Goal: Task Accomplishment & Management: Manage account settings

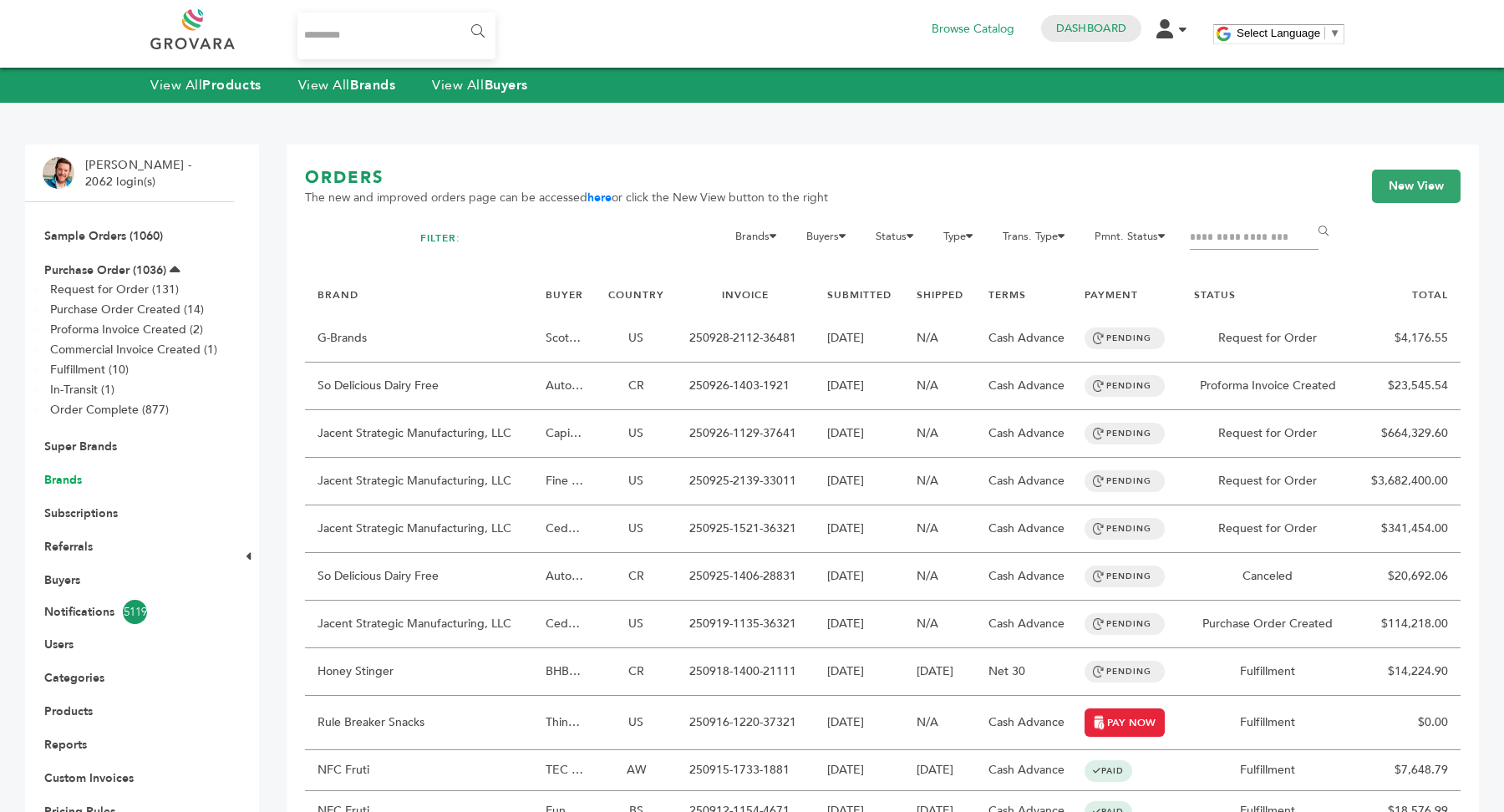
click at [61, 485] on link "Brands" at bounding box center [63, 480] width 38 height 16
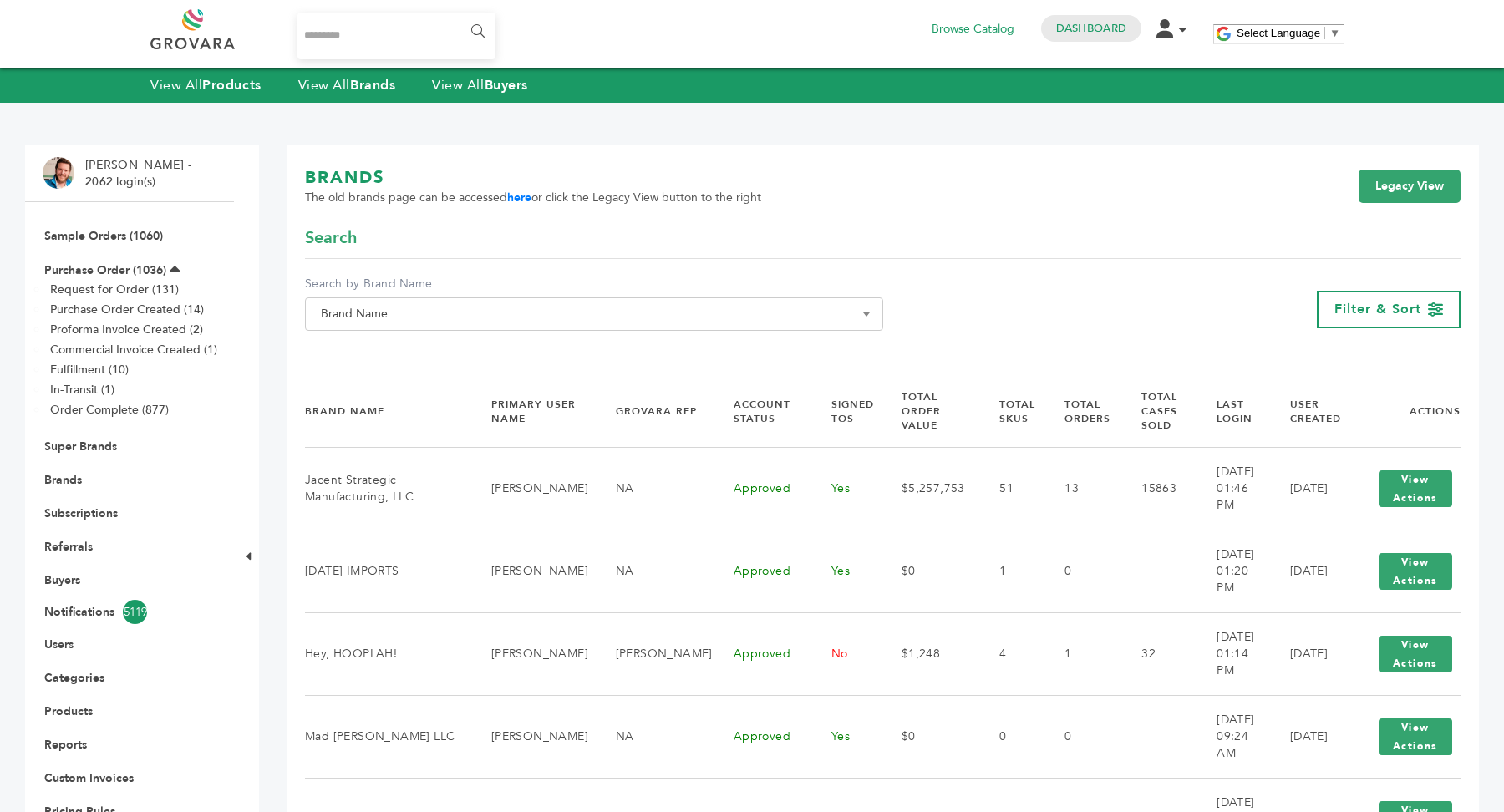
click at [445, 307] on span "Brand Name" at bounding box center [594, 314] width 560 height 24
click at [432, 350] on input "Search" at bounding box center [594, 345] width 570 height 21
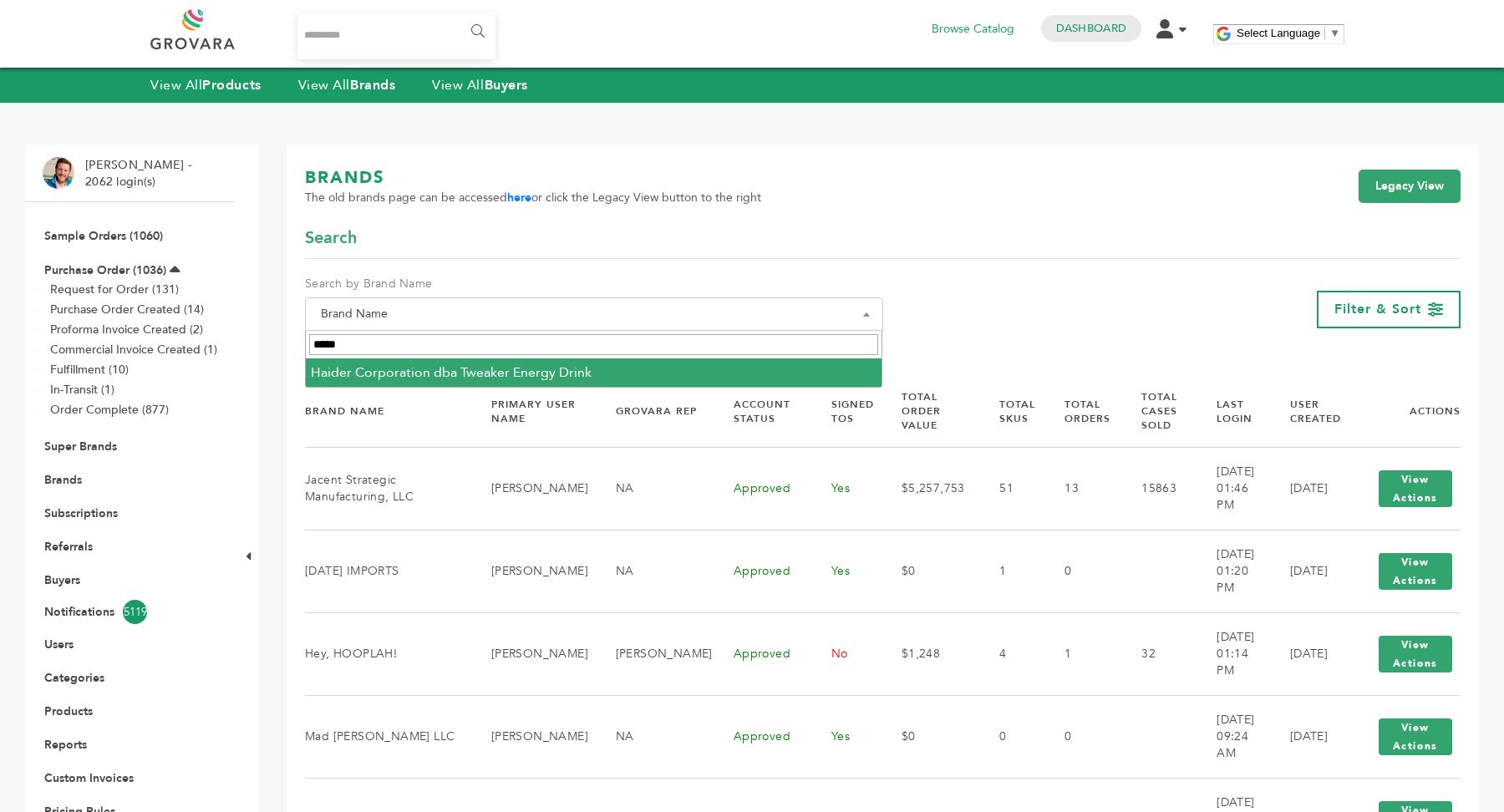
type input "*****"
select select "**********"
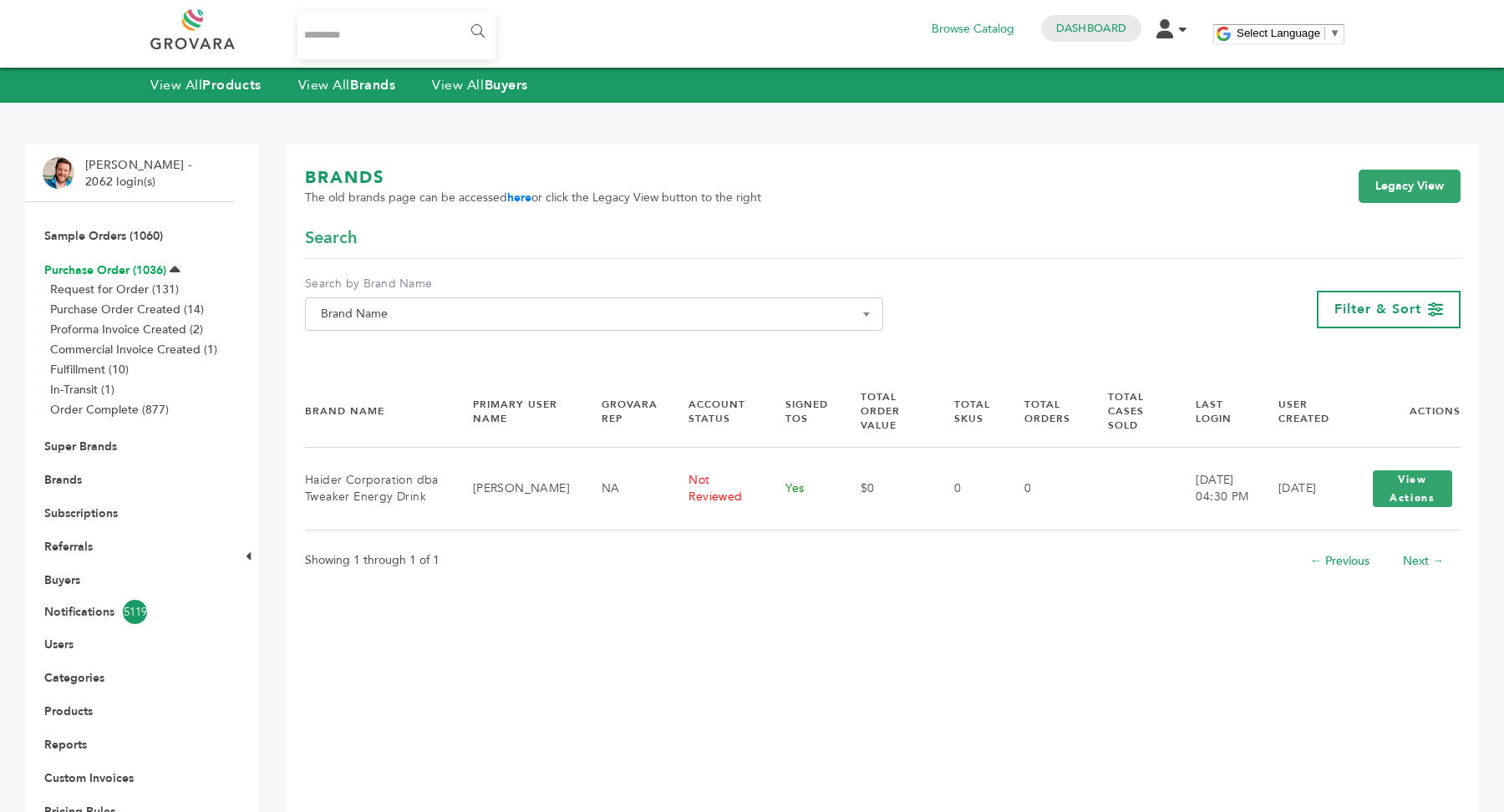
click at [120, 270] on link "Purchase Order (1036)" at bounding box center [105, 270] width 122 height 16
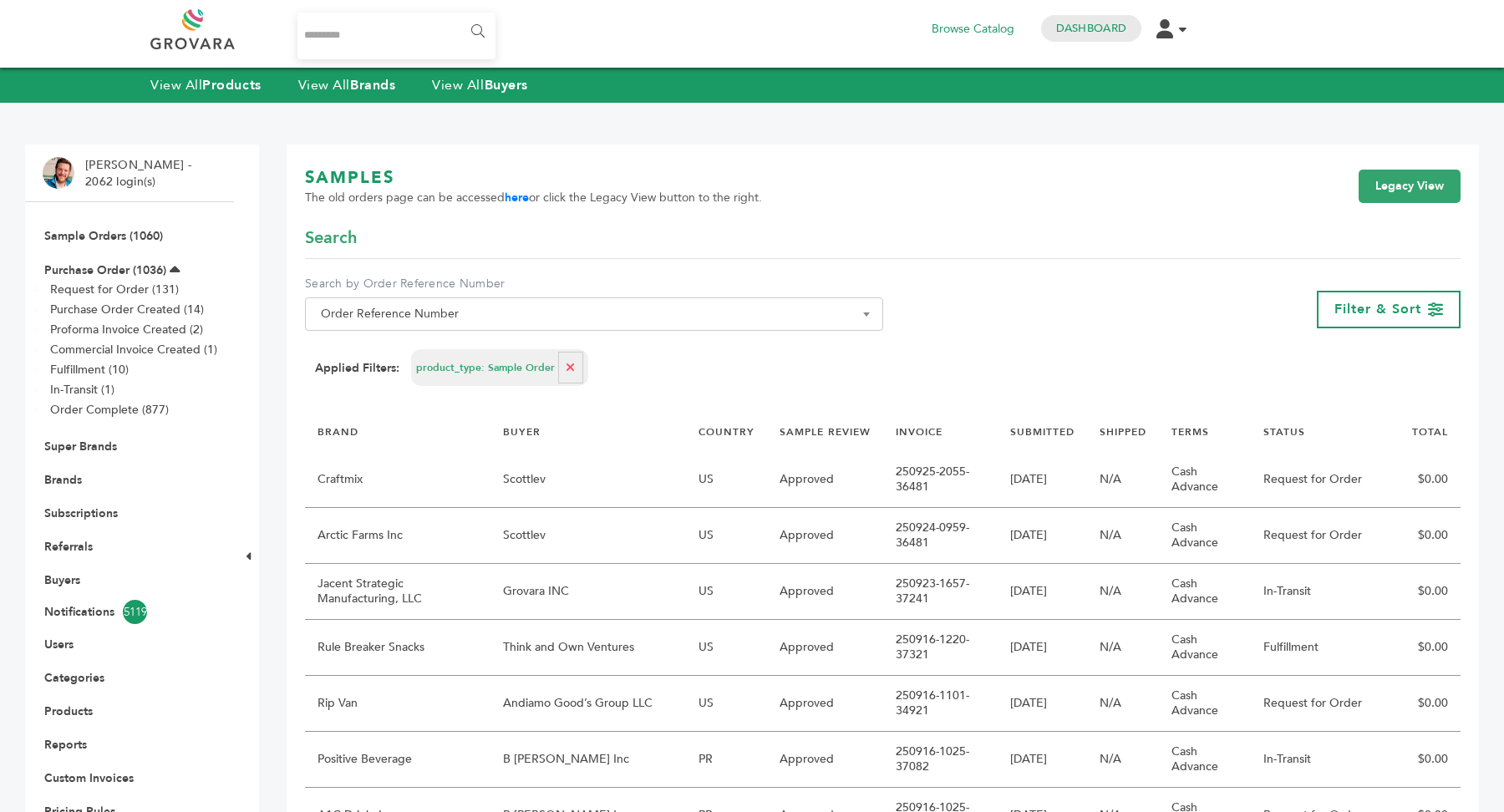
click at [451, 317] on span "Order Reference Number" at bounding box center [594, 314] width 560 height 24
click at [453, 345] on input "Search" at bounding box center [594, 345] width 570 height 21
type input "*******"
click at [1423, 192] on link "Legacy View" at bounding box center [1409, 186] width 102 height 33
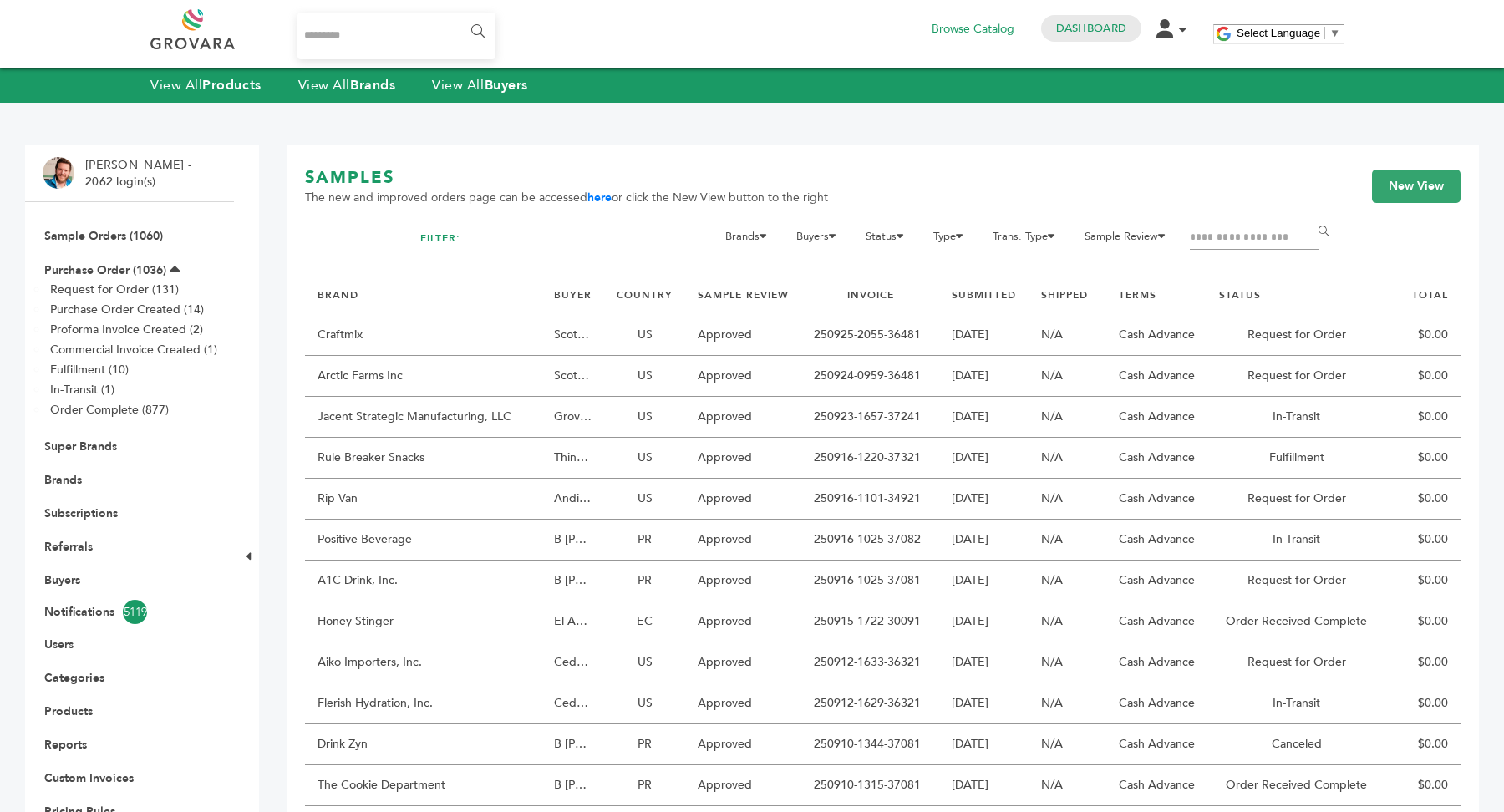
click at [1233, 245] on input "Filter by keywords" at bounding box center [1254, 238] width 129 height 24
type input "********"
click at [1308, 214] on input "******" at bounding box center [1326, 231] width 38 height 33
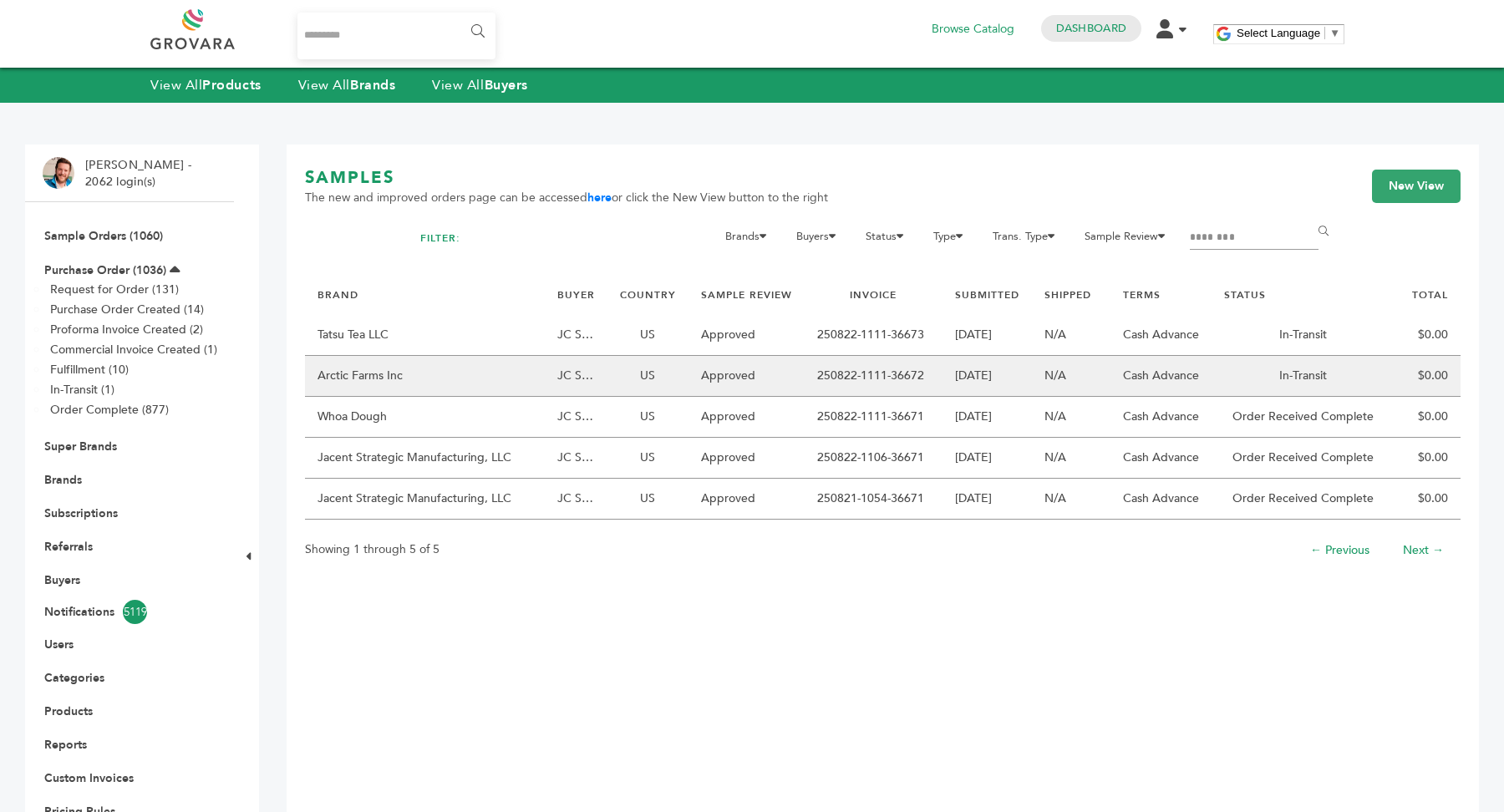
click at [514, 373] on td "Arctic Farms Inc" at bounding box center [425, 376] width 240 height 41
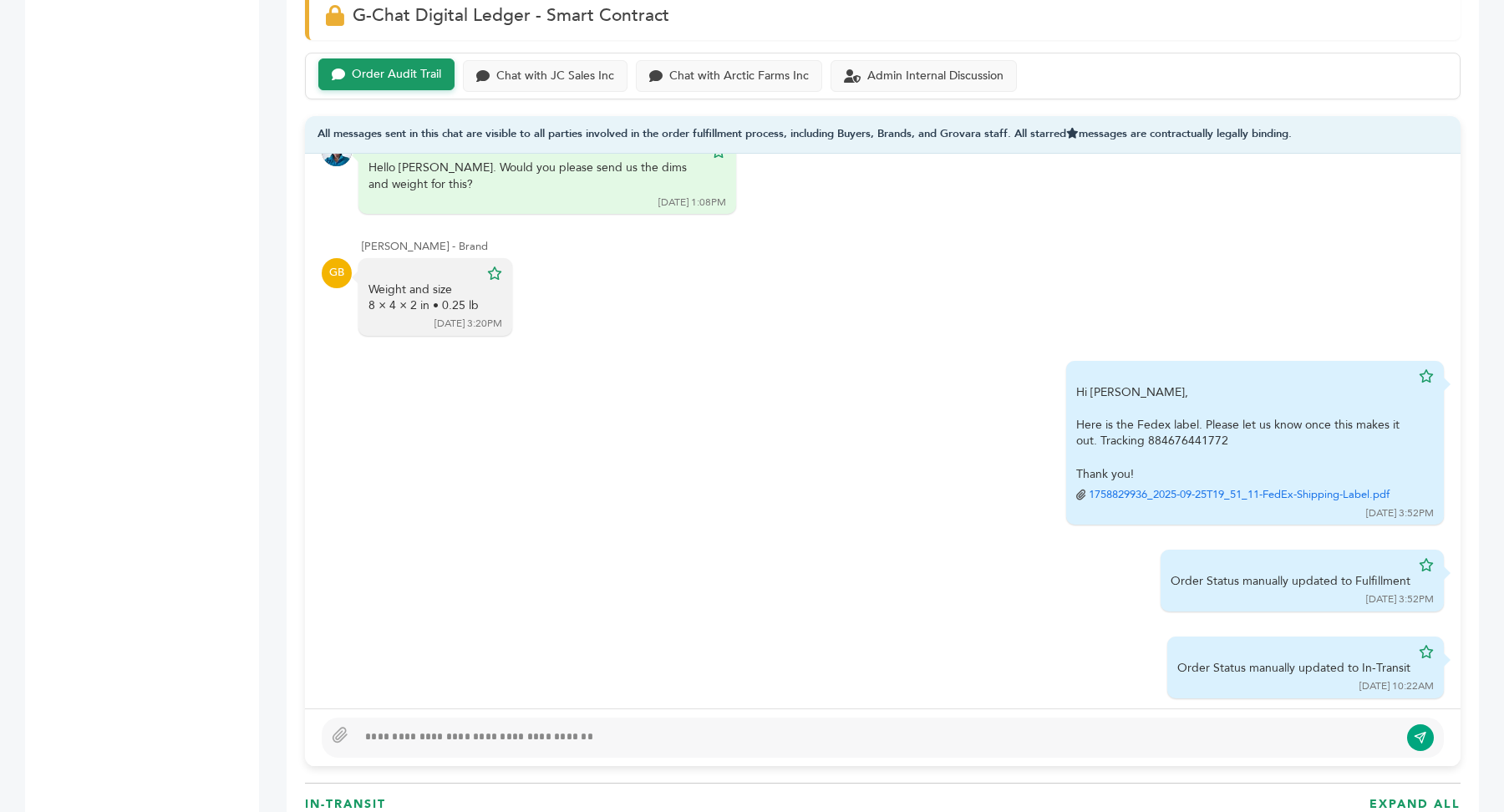
scroll to position [1158, 0]
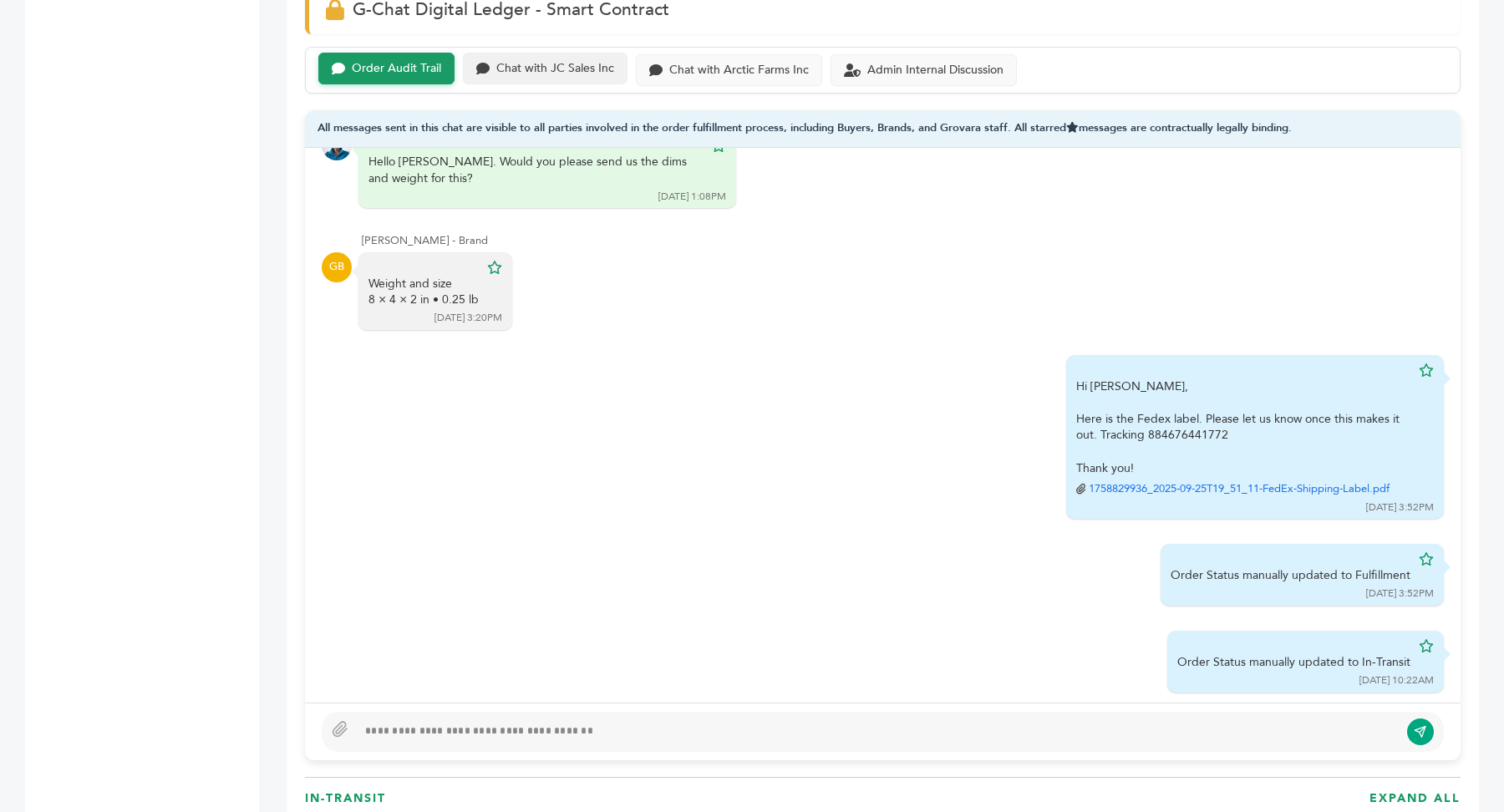
click at [552, 78] on div "Chat with JC Sales Inc" at bounding box center [545, 68] width 165 height 32
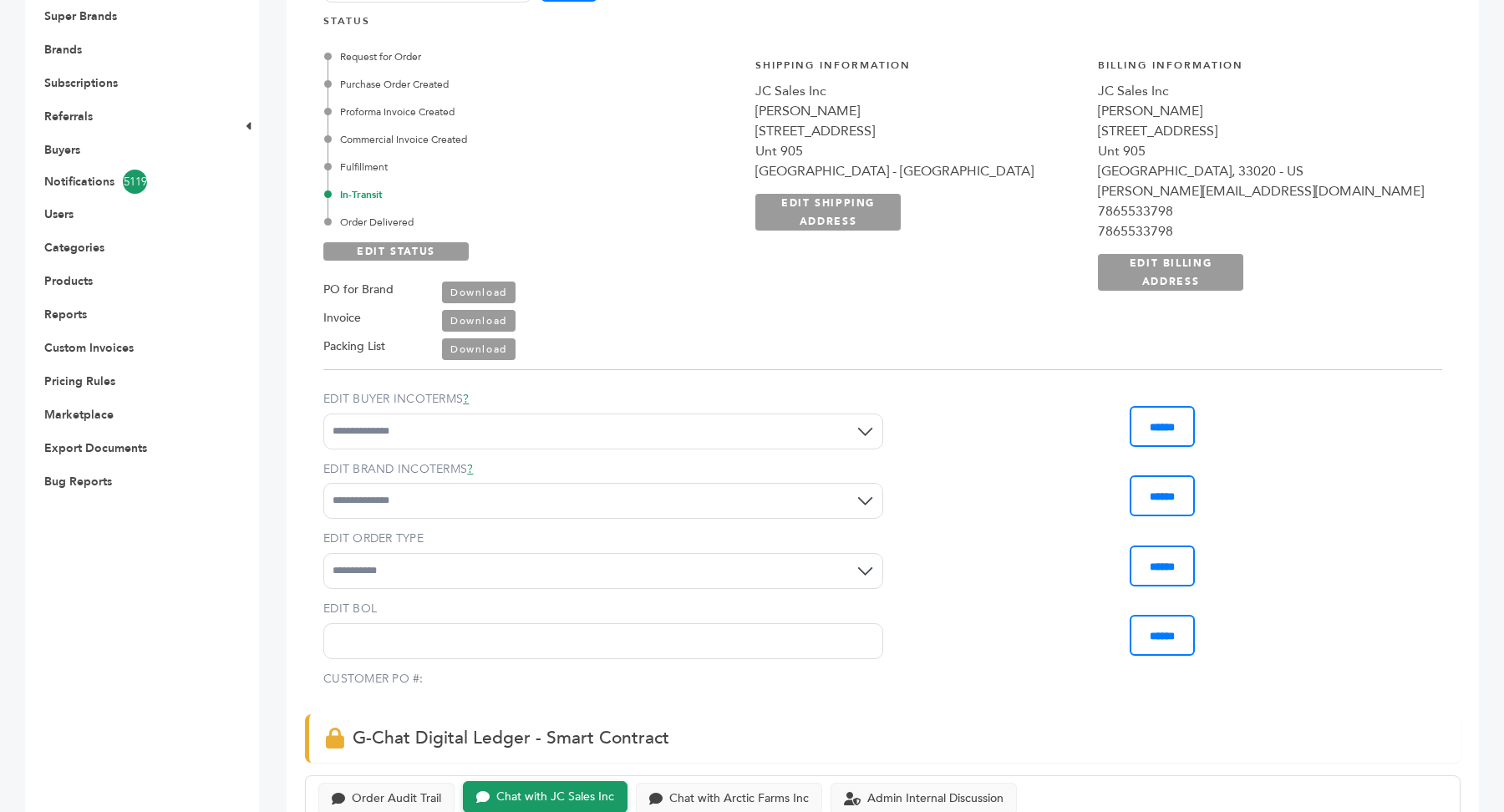
scroll to position [398, 0]
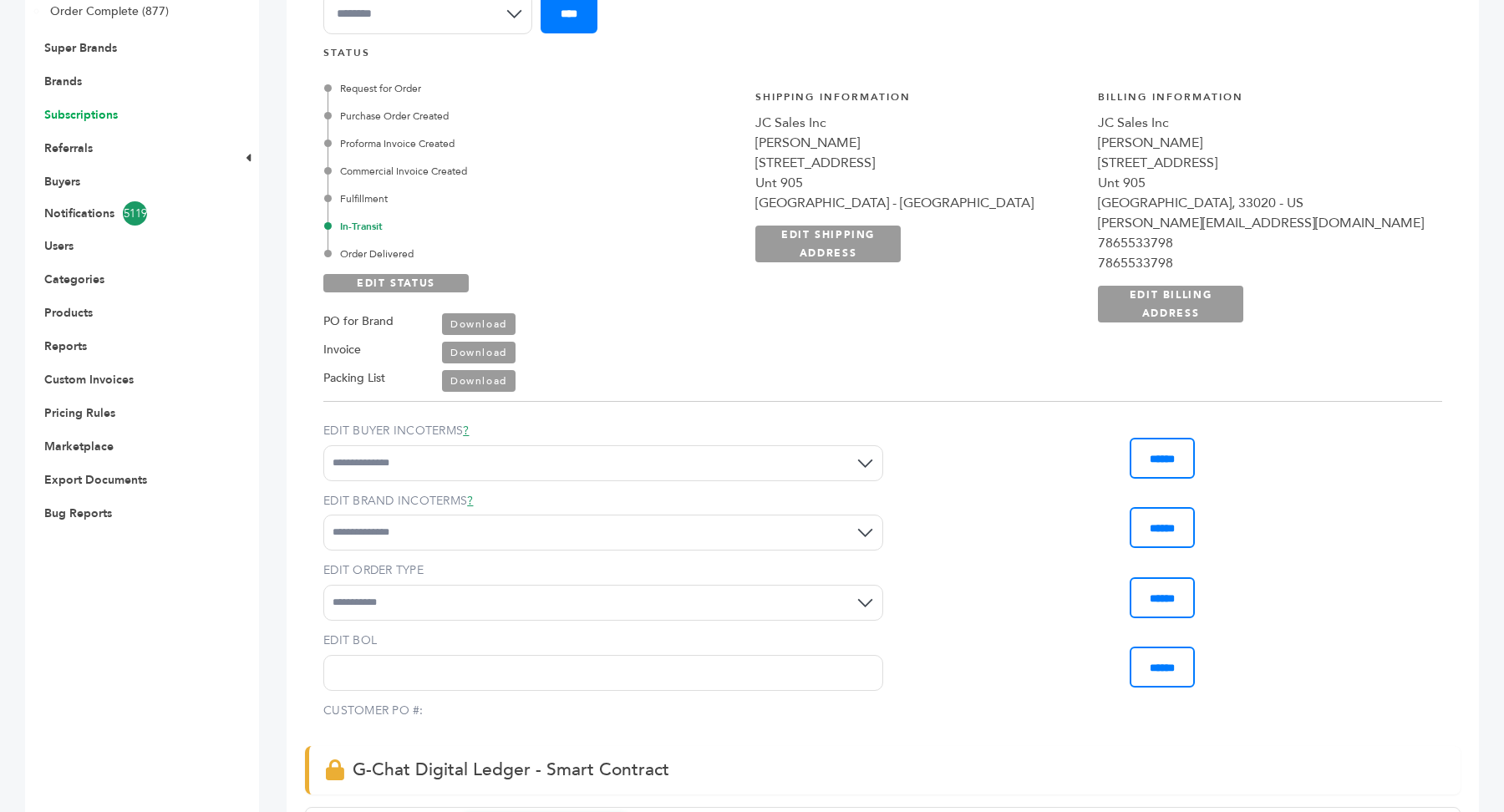
click at [82, 119] on link "Subscriptions" at bounding box center [81, 115] width 74 height 16
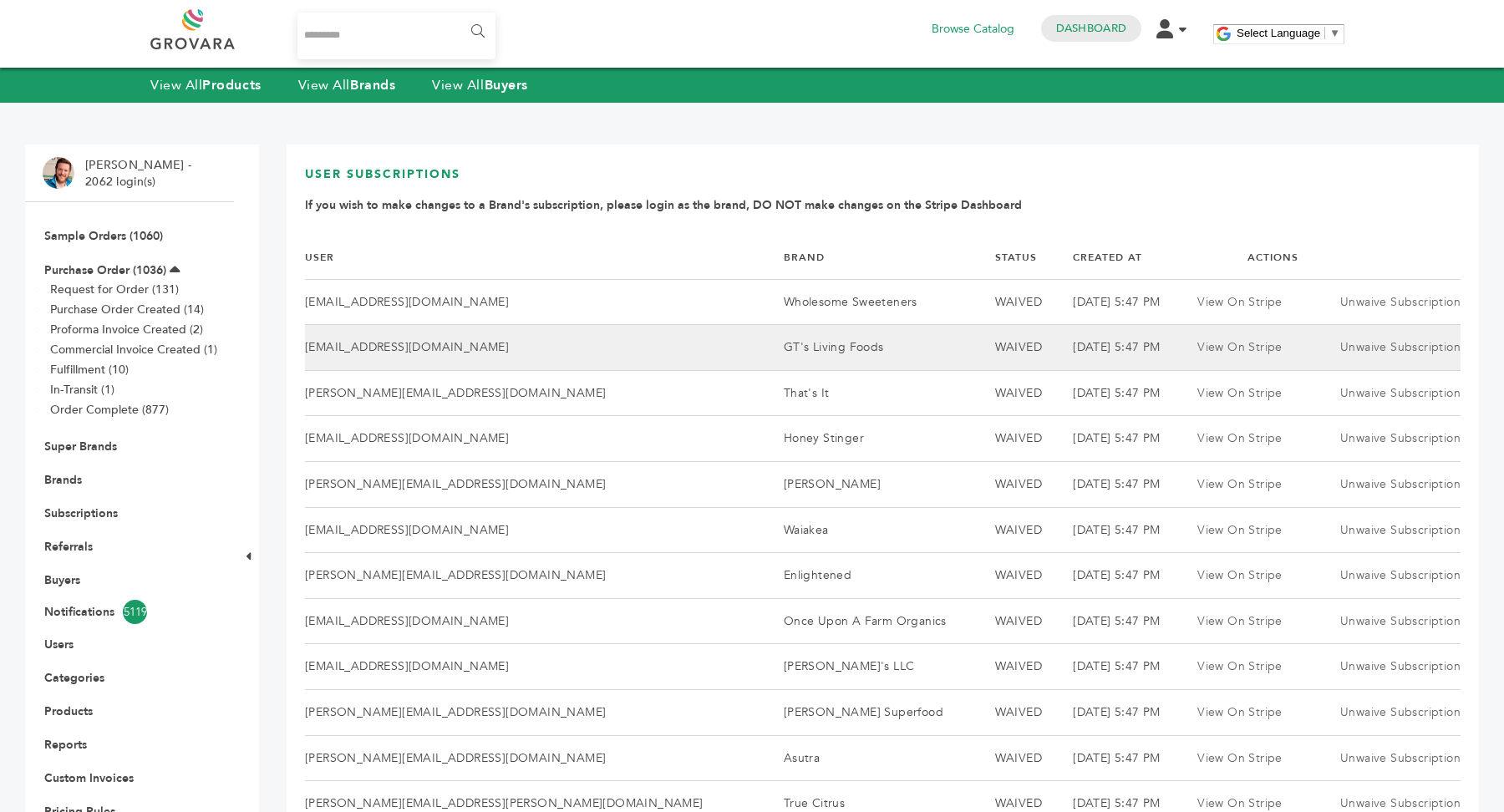
scroll to position [474, 0]
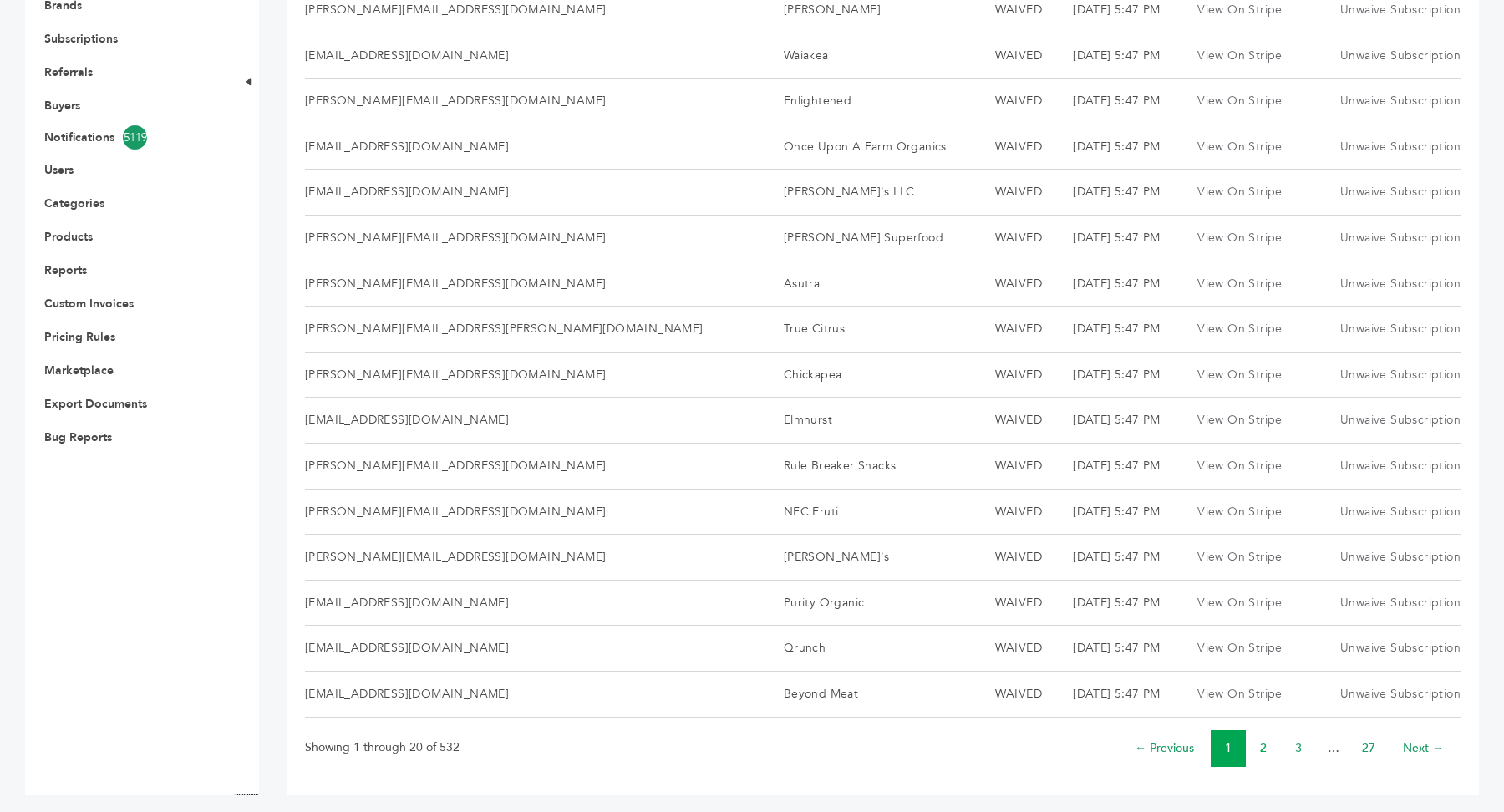
click at [1262, 741] on link "2" at bounding box center [1263, 748] width 7 height 16
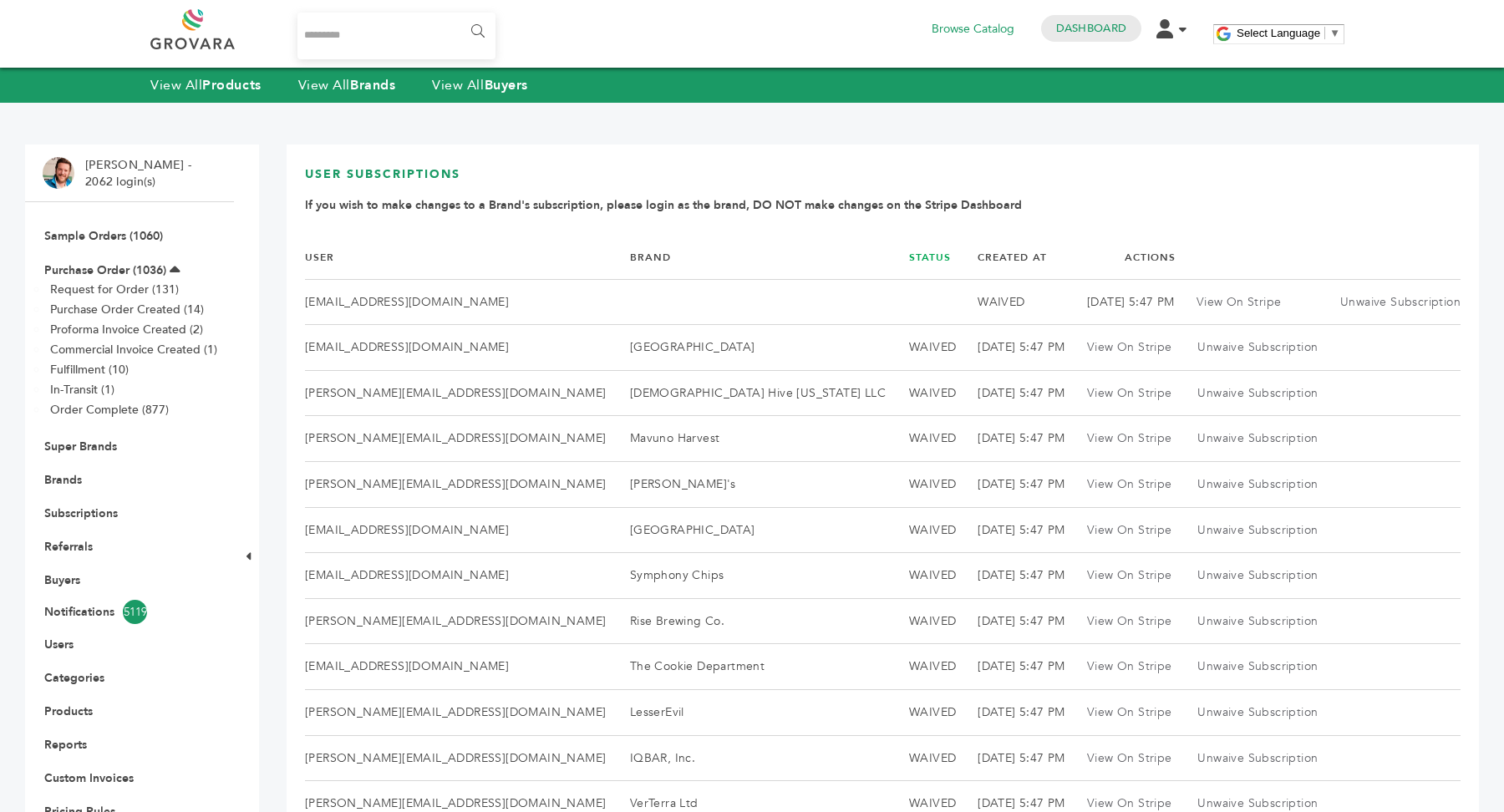
click at [909, 257] on link "Status" at bounding box center [930, 256] width 42 height 13
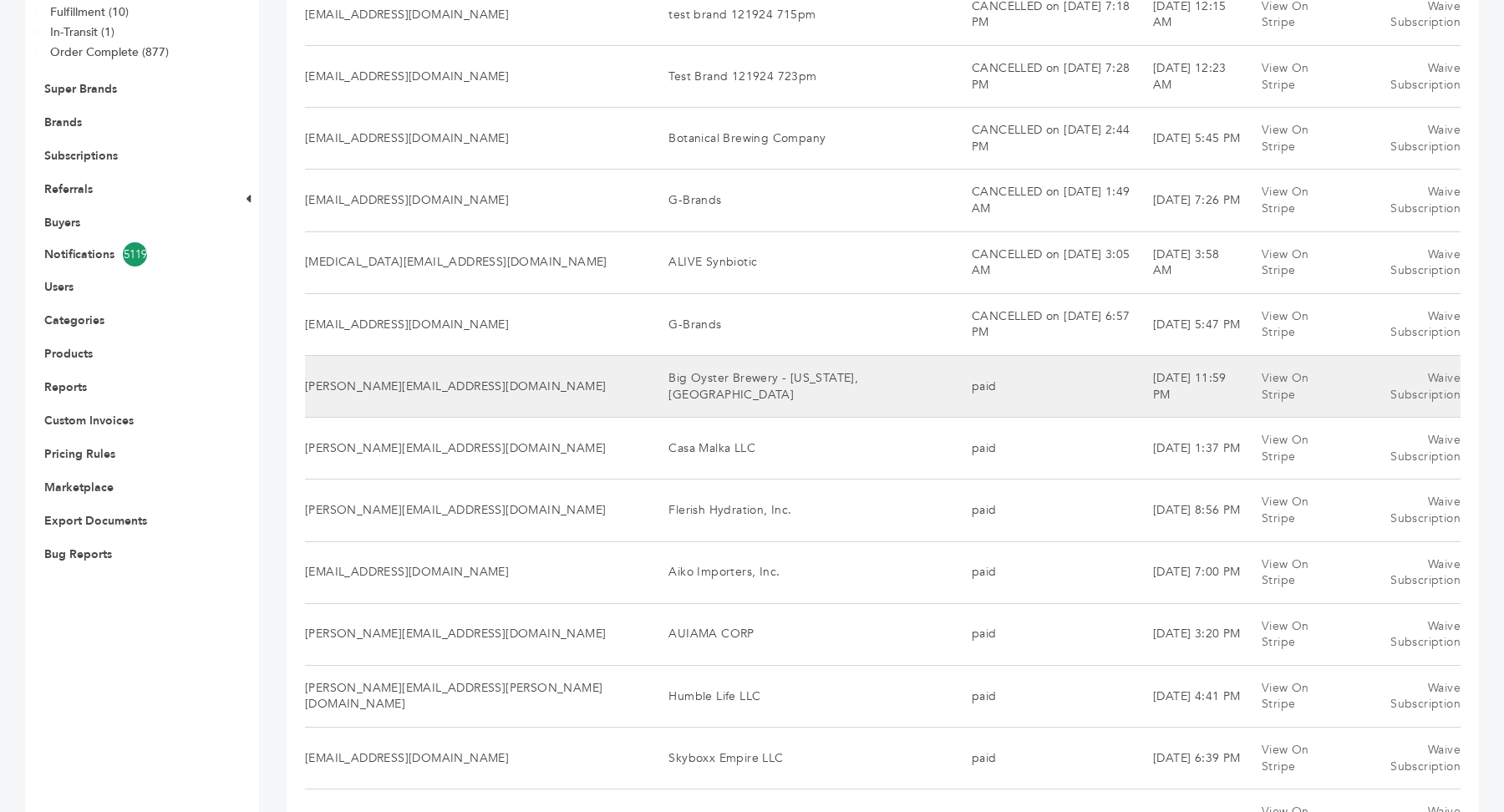
scroll to position [366, 0]
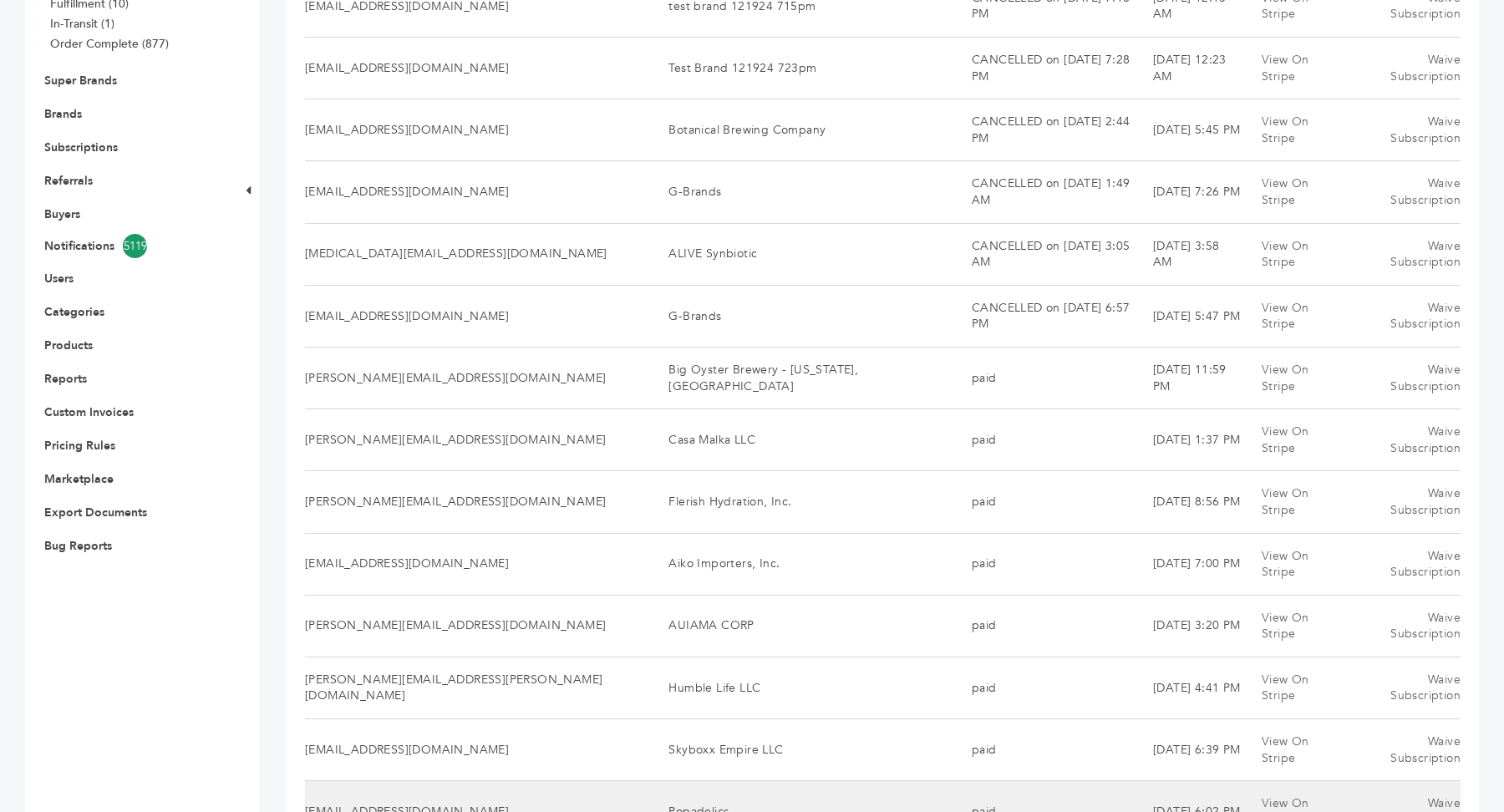
click at [648, 780] on td "Popadelics" at bounding box center [799, 811] width 303 height 62
click at [1291, 795] on link "View On Stripe" at bounding box center [1285, 811] width 47 height 32
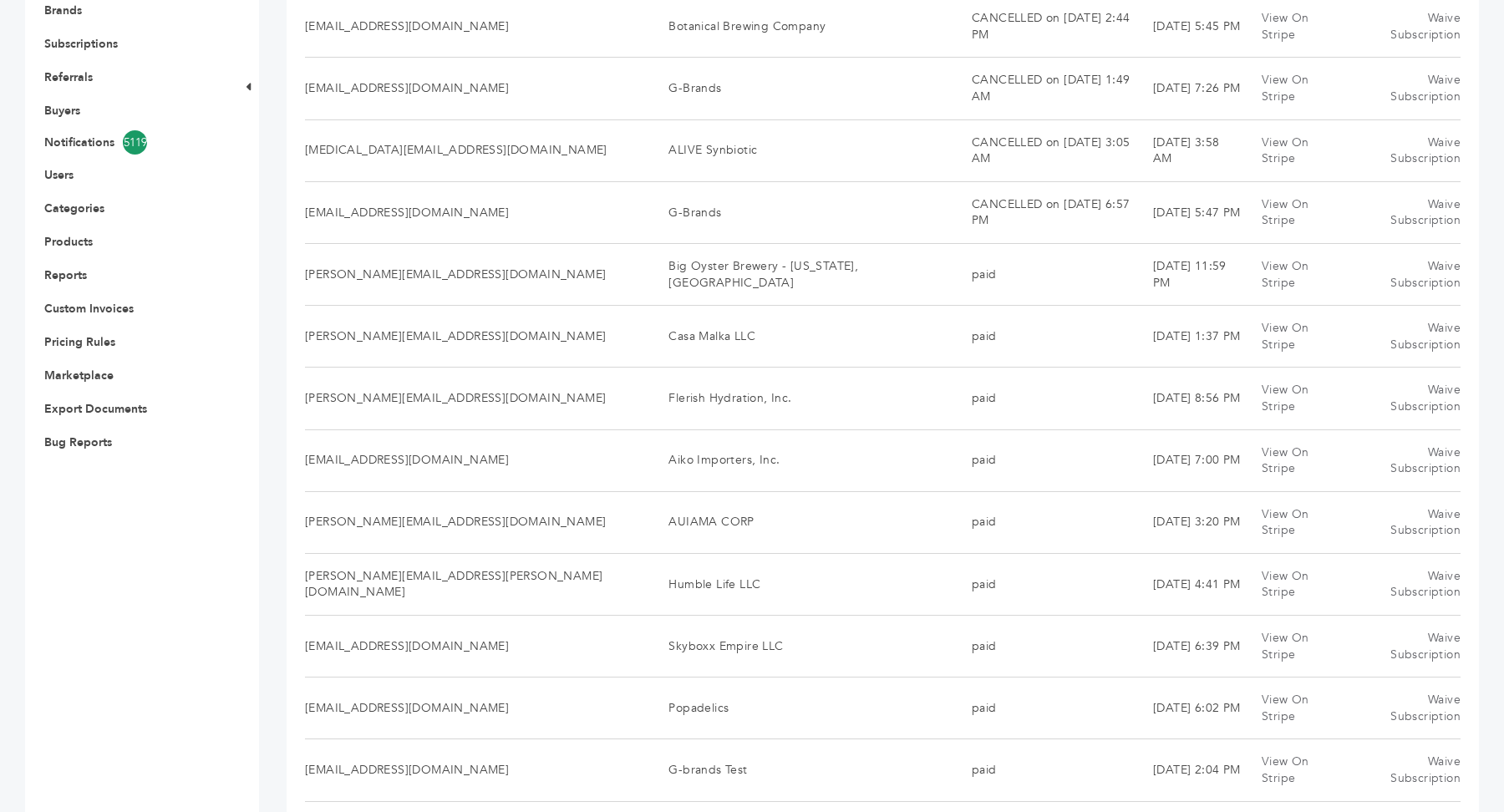
scroll to position [474, 0]
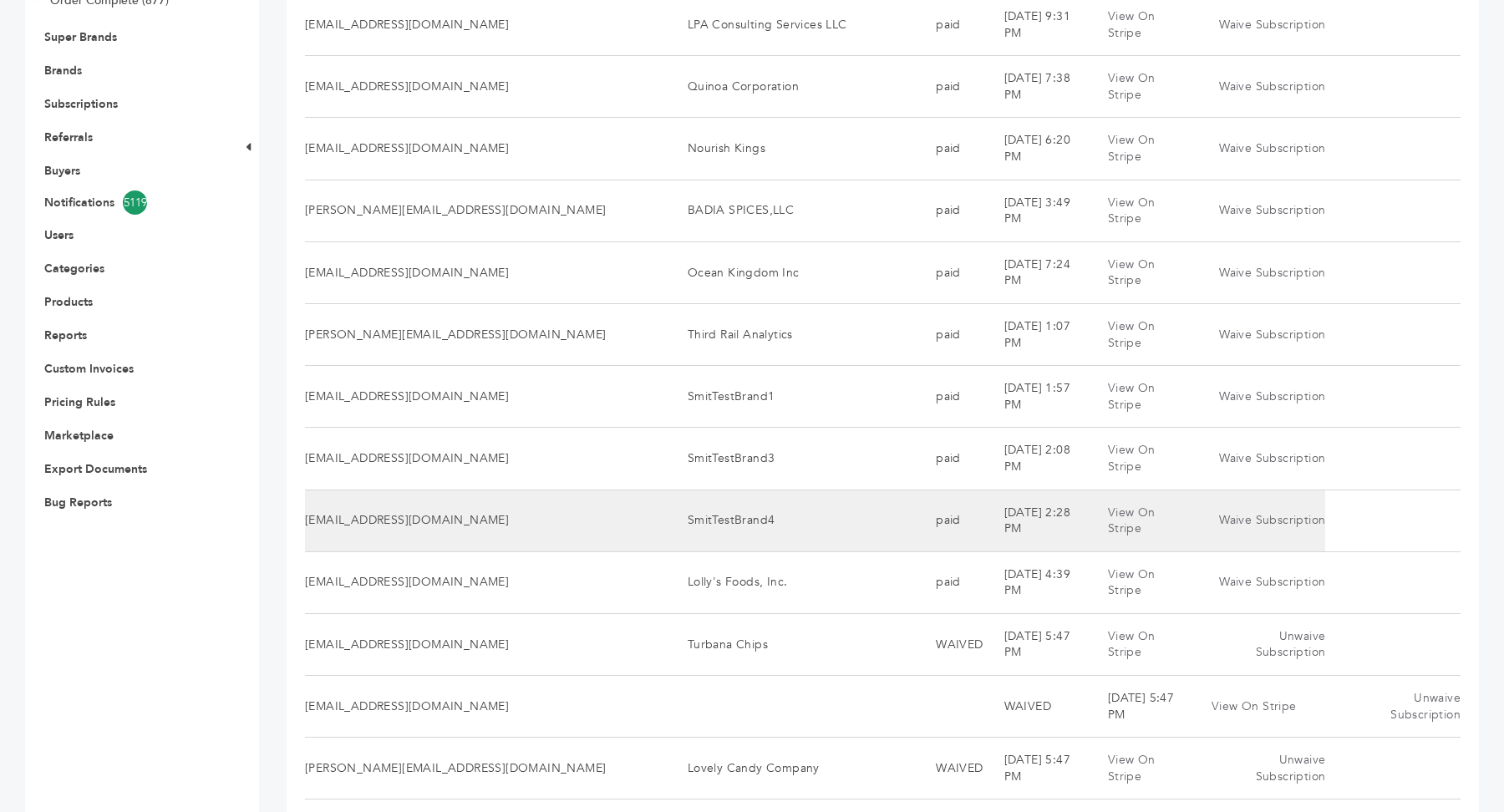
scroll to position [430, 0]
